Goal: Navigation & Orientation: Find specific page/section

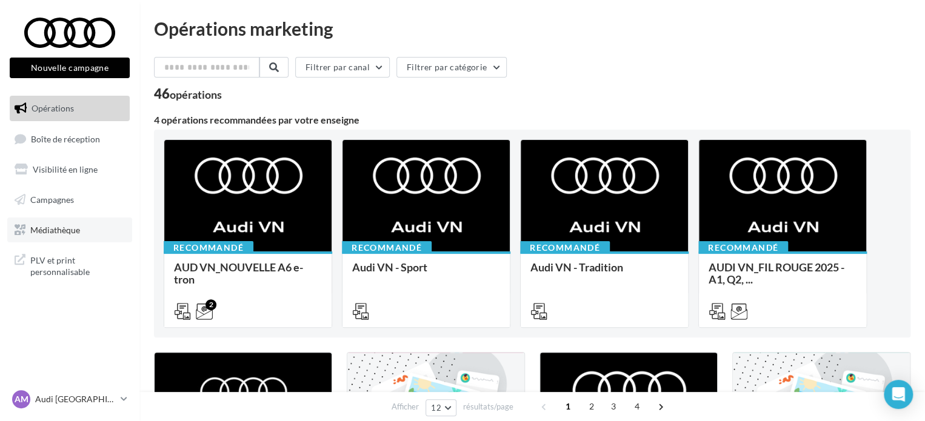
click at [82, 227] on link "Médiathèque" at bounding box center [69, 230] width 125 height 25
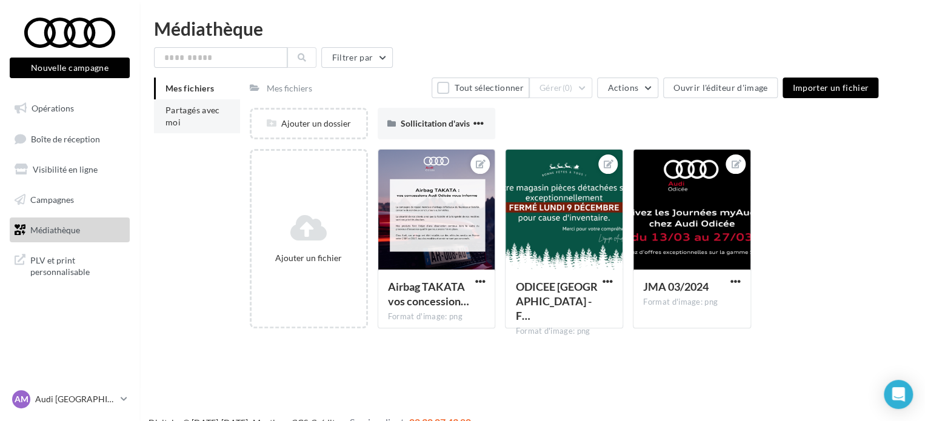
click at [187, 110] on span "Partagés avec moi" at bounding box center [193, 116] width 55 height 22
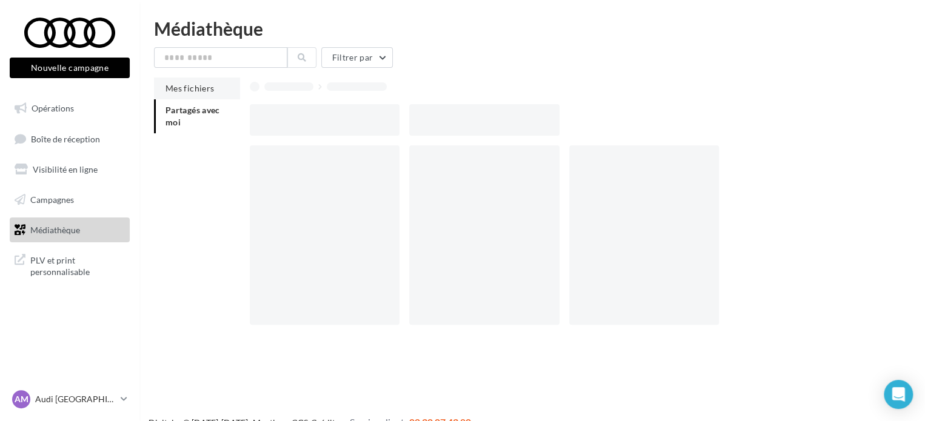
click at [199, 86] on span "Mes fichiers" at bounding box center [190, 88] width 48 height 10
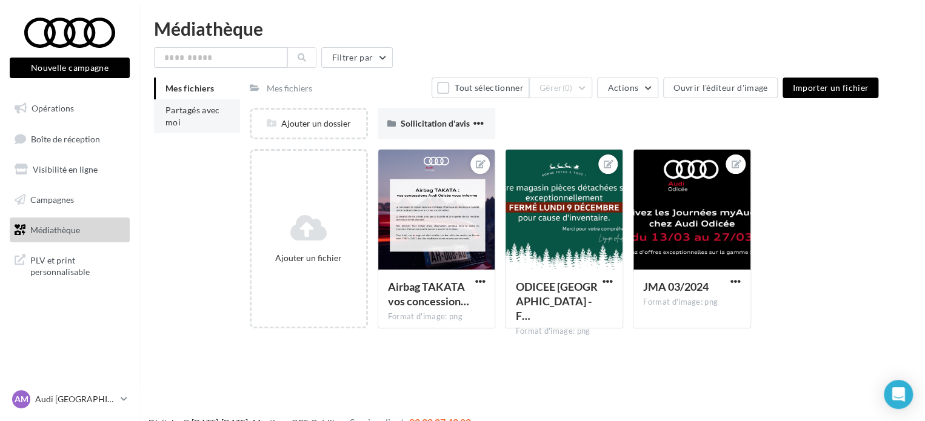
click at [200, 119] on li "Partagés avec moi" at bounding box center [197, 116] width 86 height 34
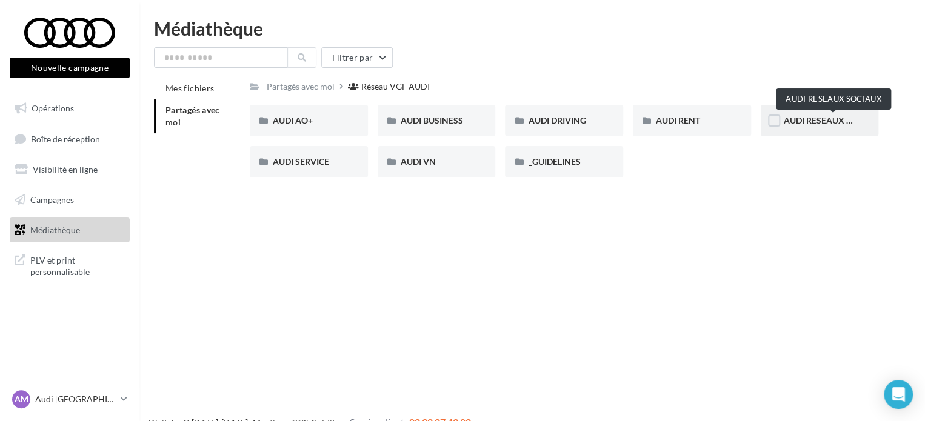
click at [832, 120] on span "AUDI RESEAUX SOCIAUX" at bounding box center [834, 120] width 100 height 10
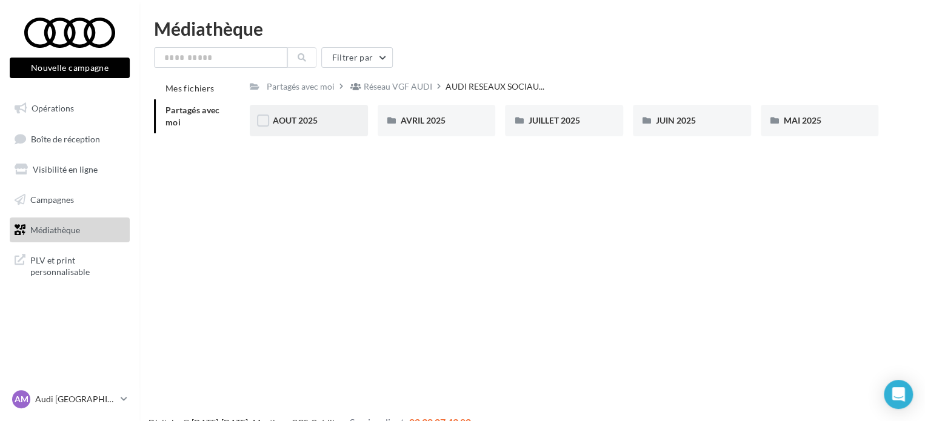
click at [322, 129] on div "AOUT 2025" at bounding box center [309, 121] width 118 height 32
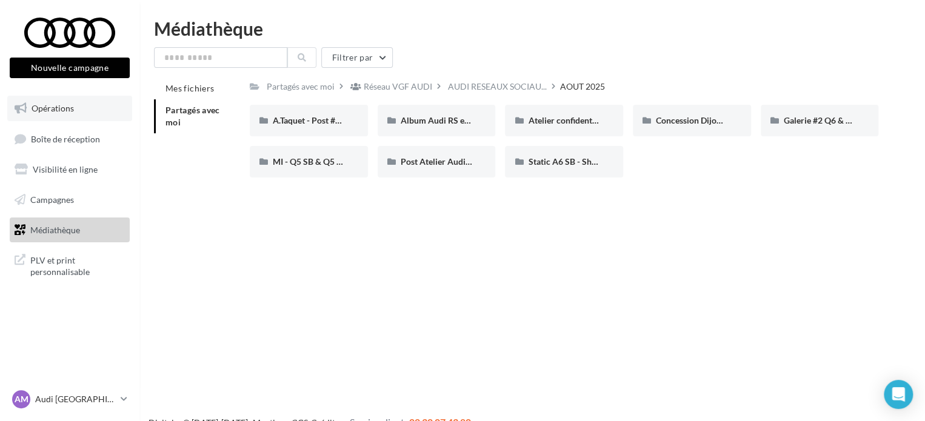
click at [85, 116] on link "Opérations" at bounding box center [69, 108] width 125 height 25
